Goal: Task Accomplishment & Management: Manage account settings

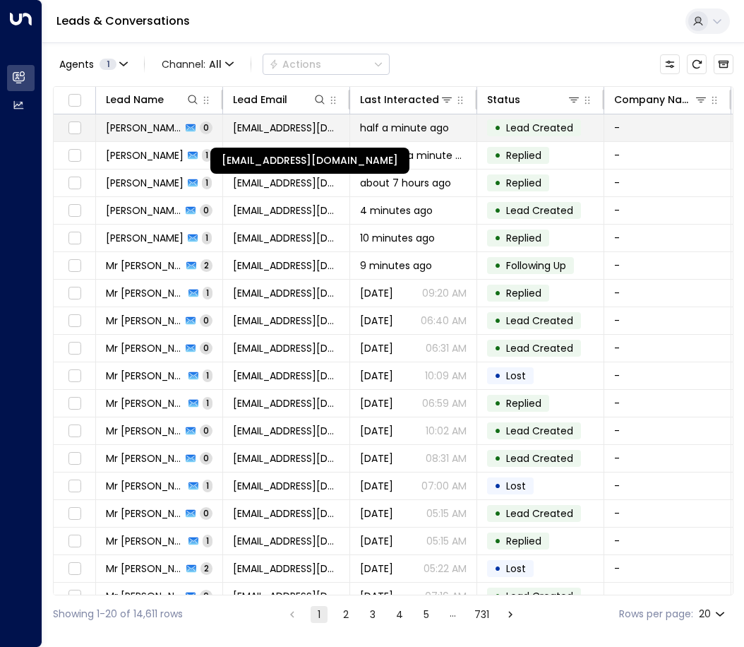
click at [275, 126] on span "[EMAIL_ADDRESS][DOMAIN_NAME]" at bounding box center [286, 128] width 107 height 14
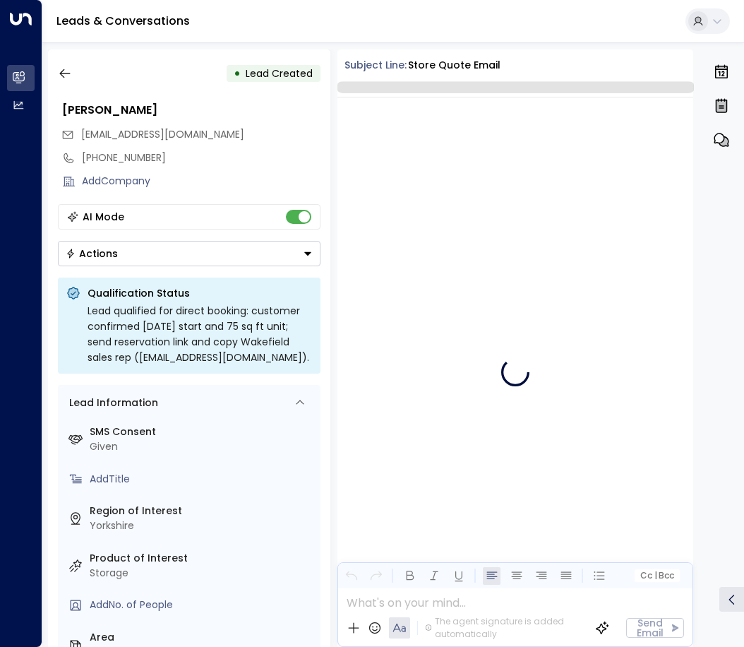
scroll to position [92, 0]
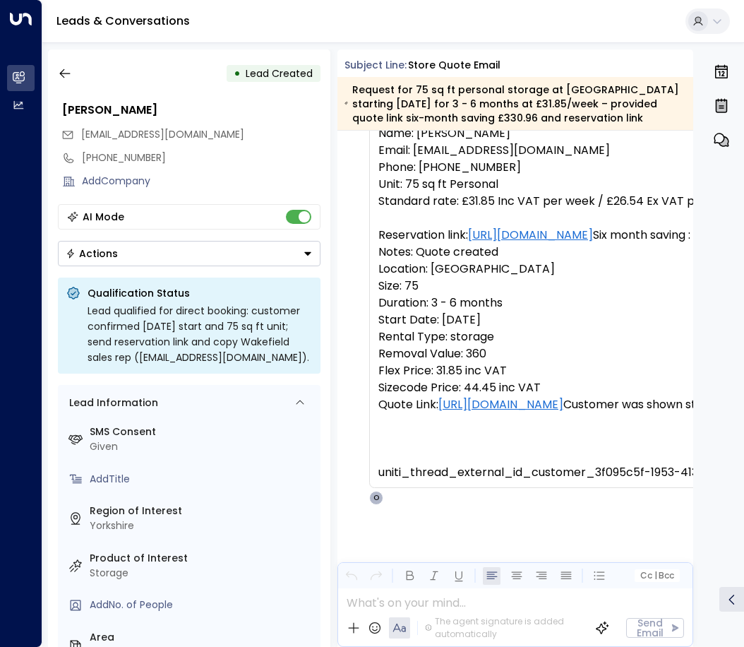
click at [233, 251] on button "Actions" at bounding box center [189, 253] width 263 height 25
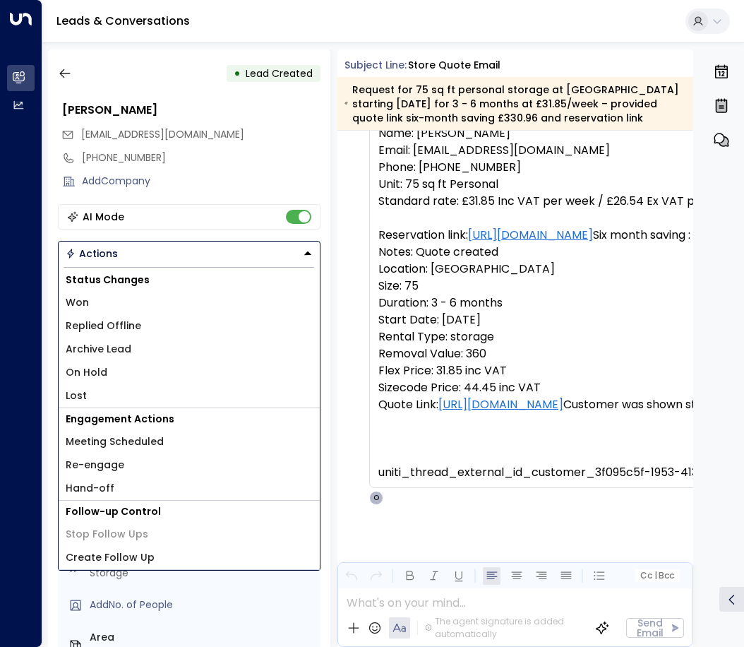
click at [116, 323] on span "Replied Offline" at bounding box center [104, 325] width 76 height 15
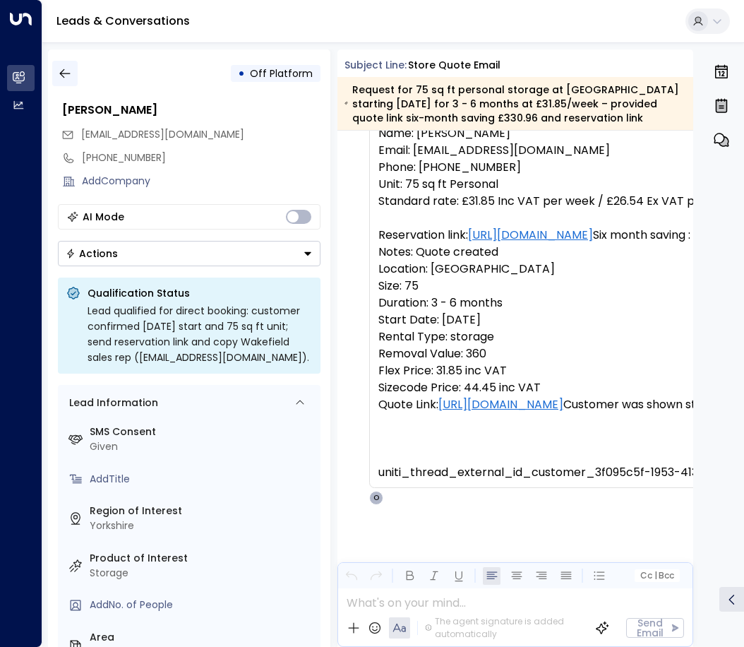
click at [61, 73] on icon "button" at bounding box center [64, 73] width 11 height 9
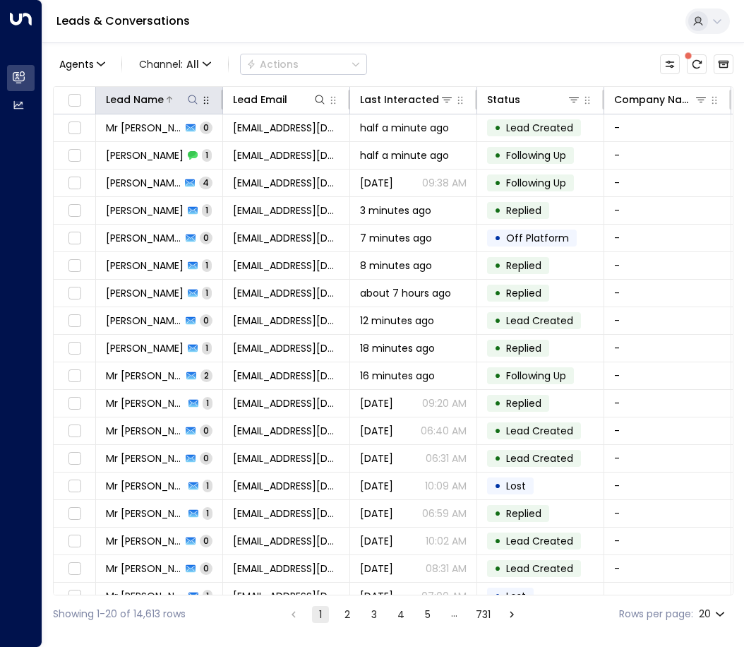
click at [191, 98] on icon at bounding box center [192, 99] width 11 height 11
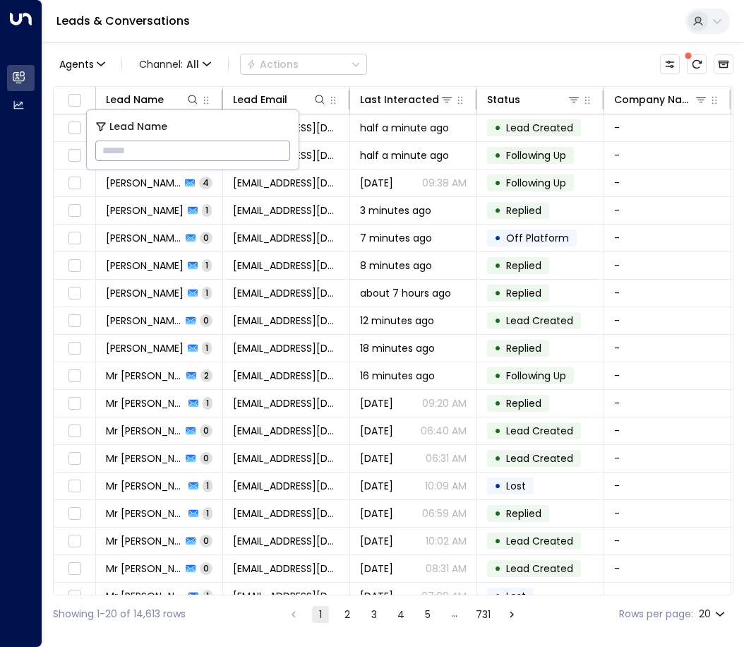
click at [171, 148] on input "text" at bounding box center [192, 151] width 195 height 26
type input "**********"
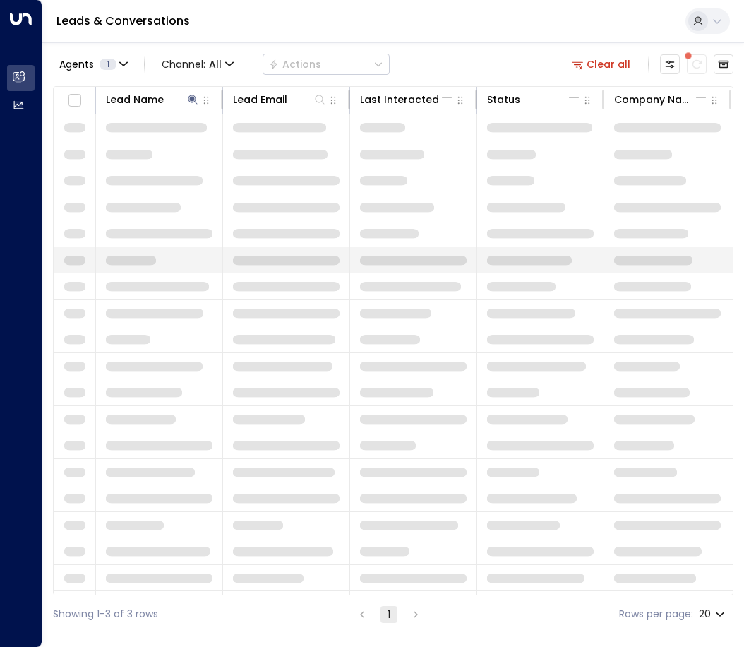
click at [281, 268] on td at bounding box center [286, 260] width 127 height 26
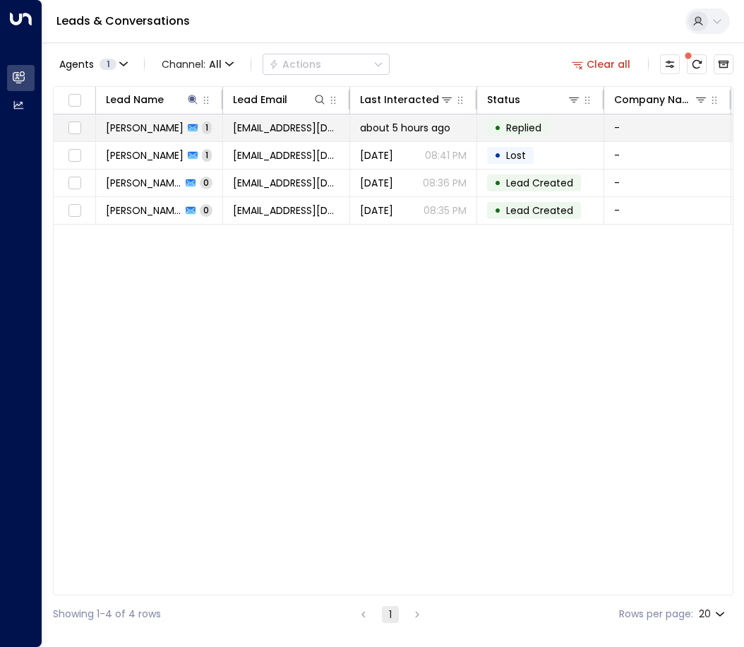
click at [141, 129] on span "[PERSON_NAME]" at bounding box center [145, 128] width 78 height 14
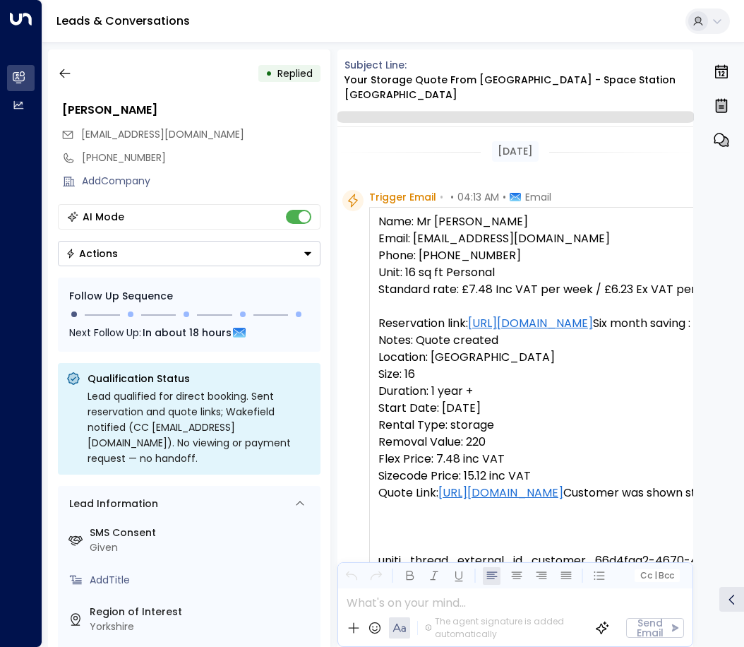
scroll to position [776, 0]
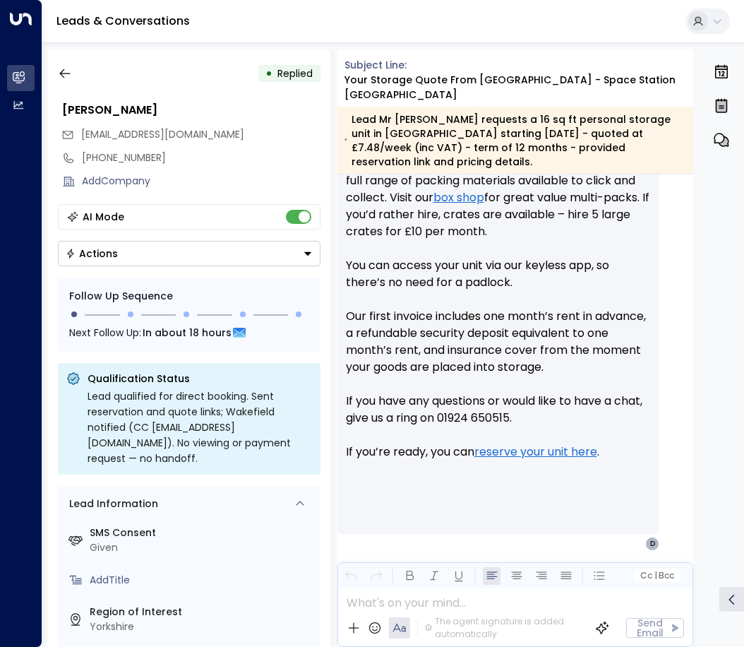
click at [253, 260] on button "Actions" at bounding box center [189, 253] width 263 height 25
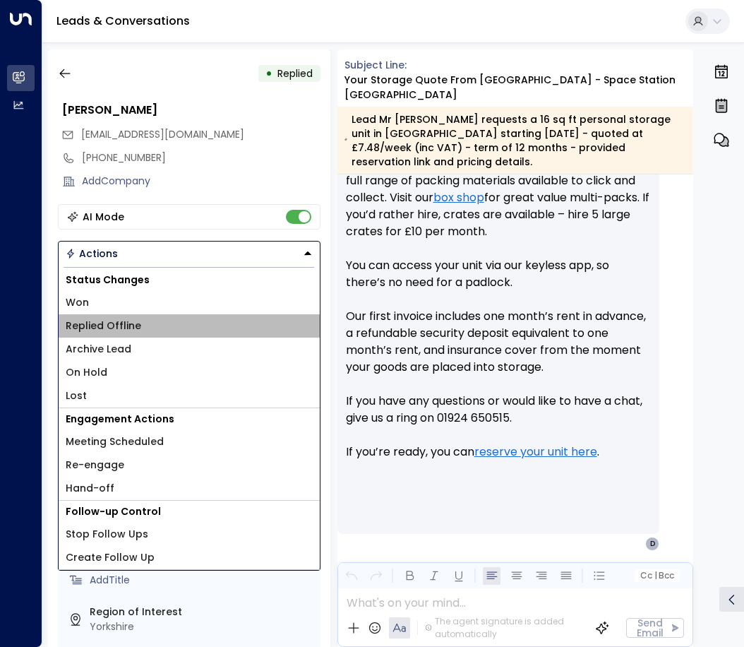
click at [130, 323] on span "Replied Offline" at bounding box center [104, 325] width 76 height 15
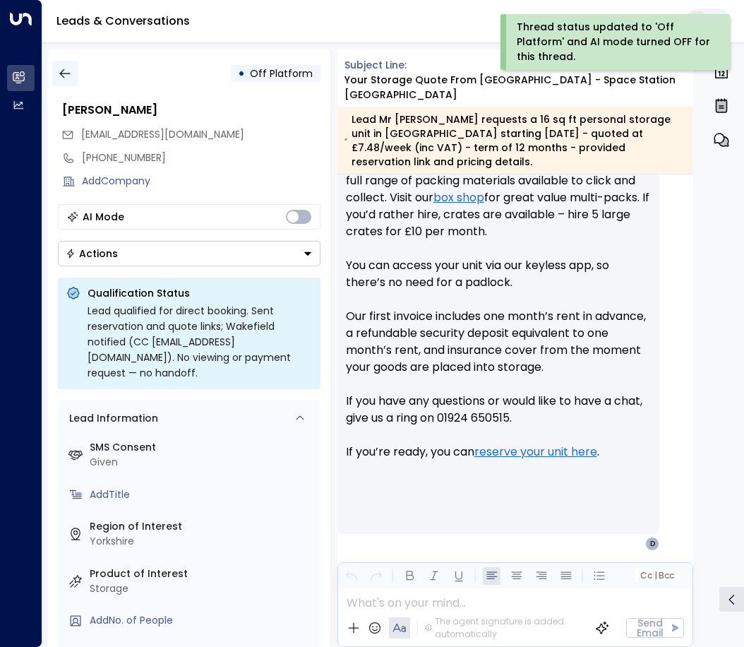
click at [66, 71] on icon "button" at bounding box center [65, 73] width 14 height 14
